Goal: Find contact information: Find contact information

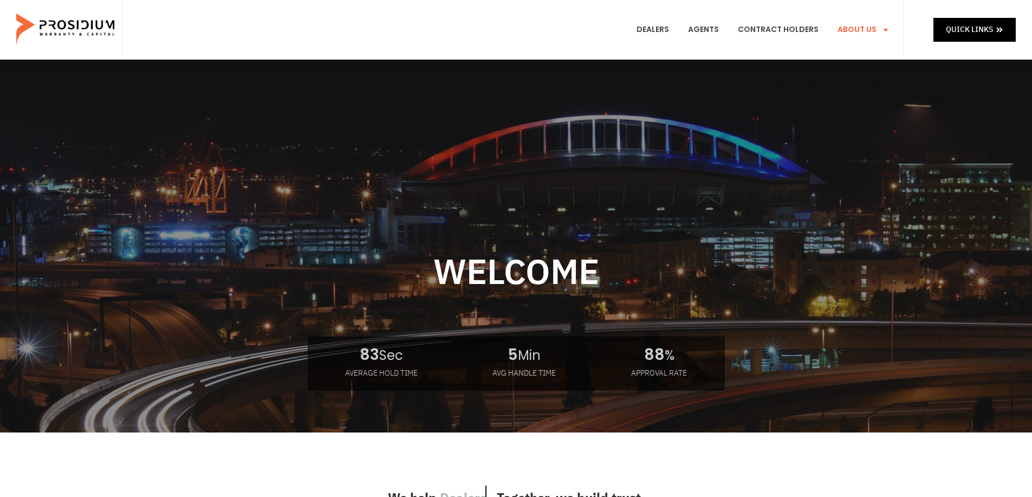
click at [885, 34] on span "Menu" at bounding box center [883, 30] width 13 height 18
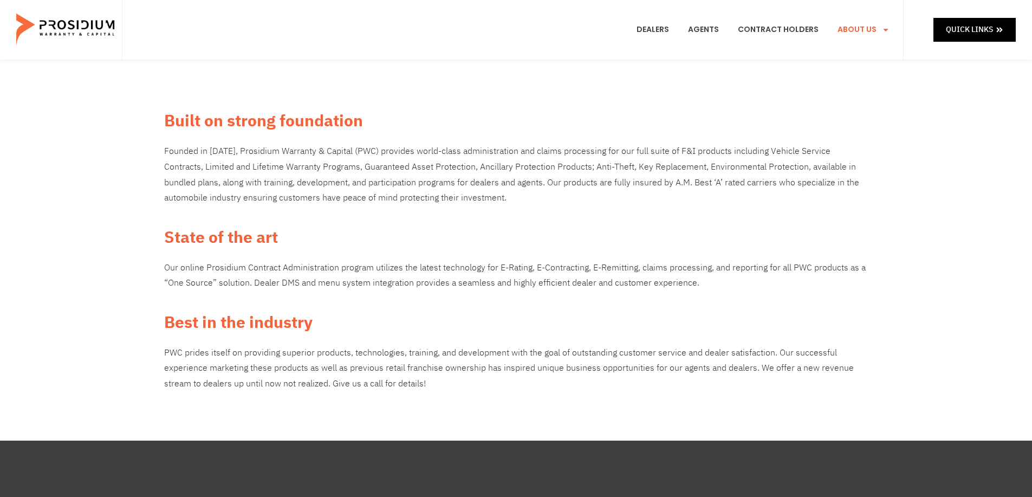
click at [867, 214] on link "Contact Us" at bounding box center [883, 226] width 106 height 24
